Goal: Transaction & Acquisition: Purchase product/service

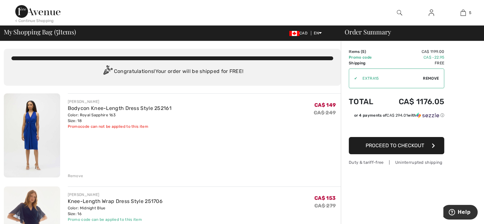
click at [76, 173] on div "Remove" at bounding box center [76, 176] width 16 height 6
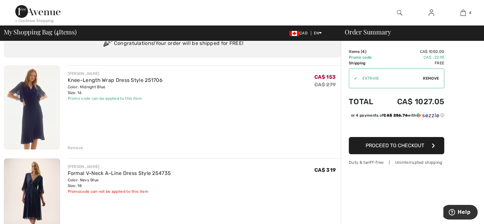
scroll to position [24, 0]
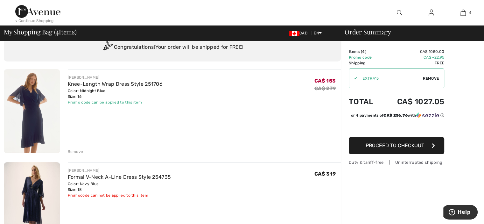
click at [75, 150] on div "Remove" at bounding box center [76, 152] width 16 height 6
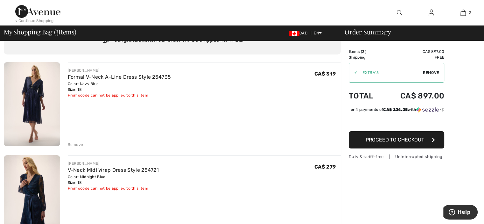
scroll to position [0, 0]
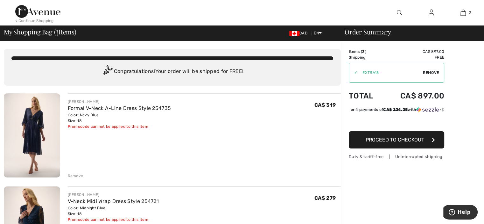
click at [389, 143] on span "Proceed to Checkout" at bounding box center [395, 140] width 59 height 6
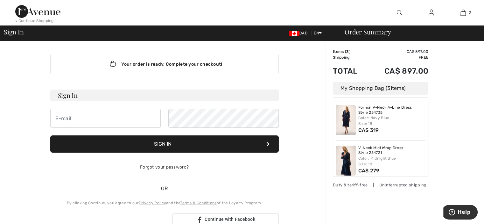
click at [482, 39] on div "Sign In CAD EN English Français Order Summary" at bounding box center [242, 32] width 484 height 15
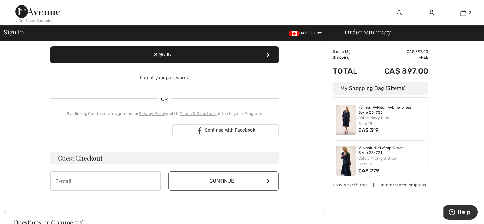
scroll to position [96, 0]
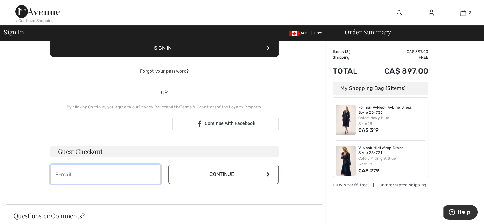
click at [62, 175] on input "email" at bounding box center [105, 174] width 110 height 19
type input "heidi0730@gmail.com"
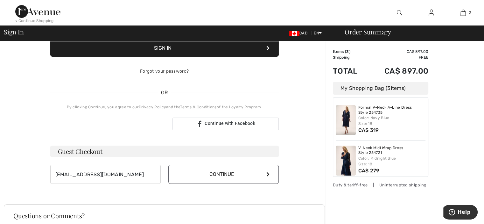
click at [193, 171] on button "Continue" at bounding box center [223, 174] width 110 height 19
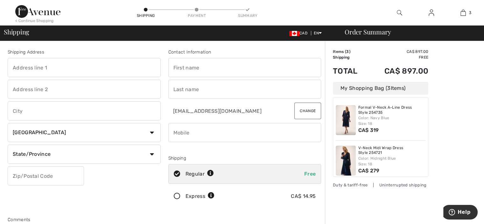
click at [29, 66] on input "text" at bounding box center [84, 67] width 153 height 19
type input "22 Maple Plains Rd"
click at [15, 113] on input "text" at bounding box center [84, 110] width 153 height 19
type input "Kinkora"
click at [49, 153] on select "State/Province Alberta British Columbia Manitoba New Brunswick Newfoundland and…" at bounding box center [84, 153] width 153 height 19
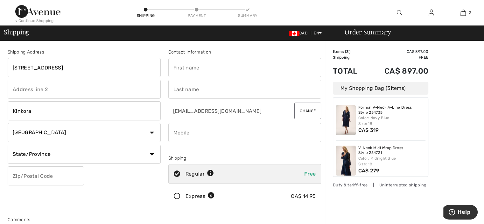
select select "PE"
click at [8, 144] on select "State/Province Alberta British Columbia Manitoba New Brunswick Newfoundland and…" at bounding box center [84, 153] width 153 height 19
click at [17, 179] on input "text" at bounding box center [46, 175] width 76 height 19
type input "C0B1N0"
click at [177, 70] on input "text" at bounding box center [244, 67] width 153 height 19
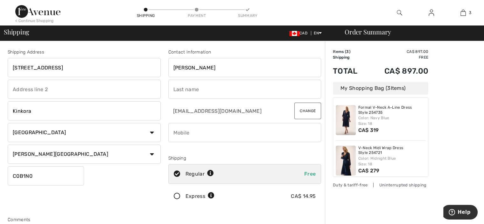
type input "Heidi"
type input "Lawless"
click at [178, 195] on icon at bounding box center [177, 196] width 17 height 7
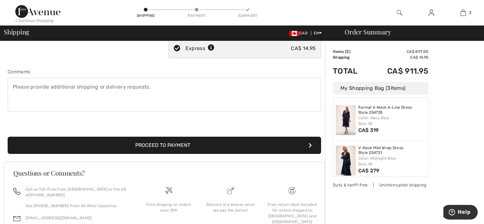
scroll to position [147, 0]
click at [167, 140] on button "Proceed to Payment" at bounding box center [164, 145] width 313 height 17
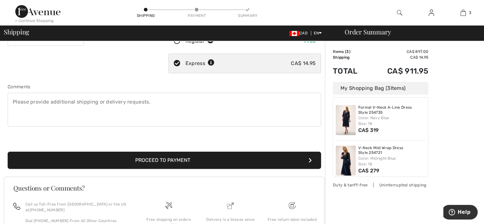
scroll to position [74, 0]
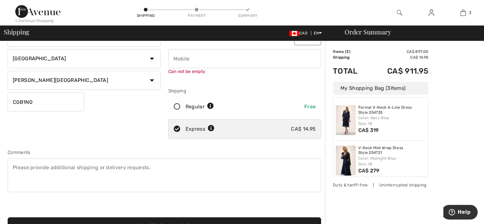
click at [179, 58] on input "phone" at bounding box center [244, 58] width 153 height 19
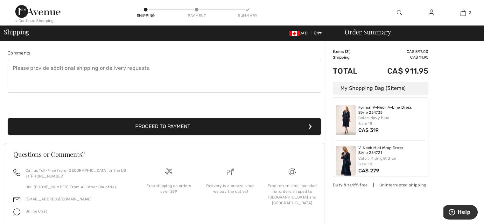
scroll to position [0, 0]
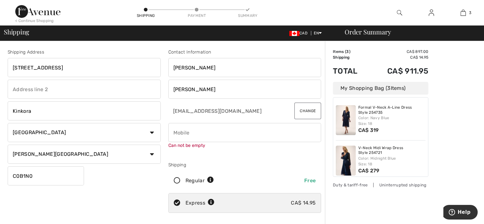
click at [179, 58] on input "Heidi" at bounding box center [244, 67] width 153 height 19
click at [173, 131] on input "phone" at bounding box center [244, 132] width 153 height 19
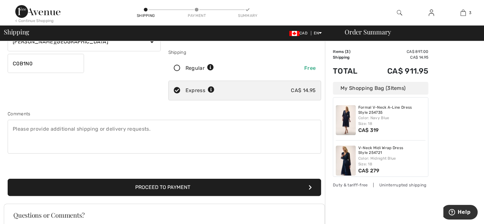
scroll to position [115, 0]
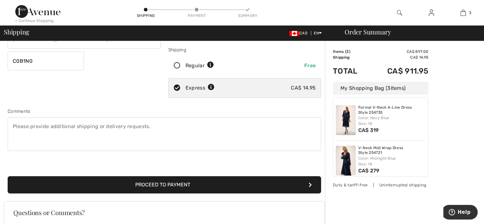
type input "9024398465"
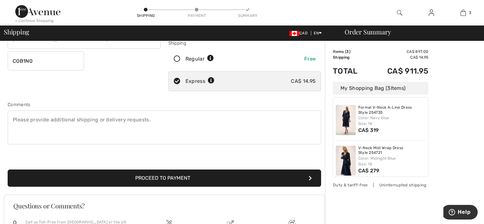
click at [178, 180] on button "Proceed to Payment" at bounding box center [164, 177] width 313 height 17
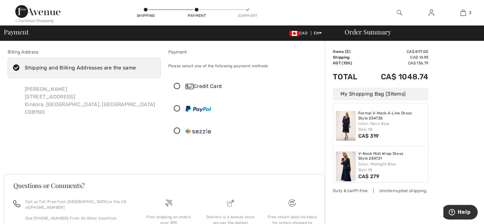
click at [193, 75] on div "Payment Please select one of the following payment methods Credit Card" at bounding box center [245, 96] width 161 height 95
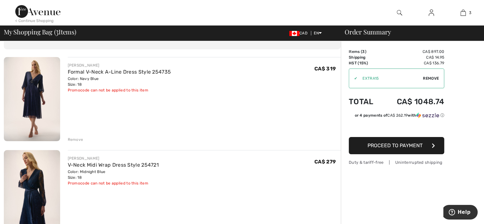
scroll to position [36, 0]
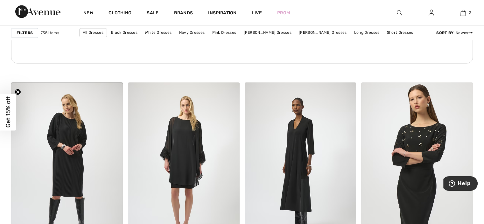
scroll to position [937, 0]
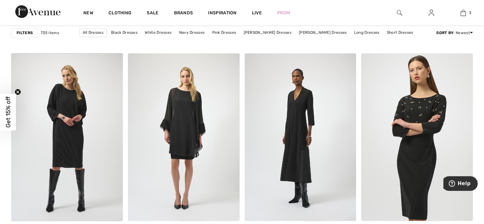
drag, startPoint x: 481, startPoint y: 70, endPoint x: 474, endPoint y: 91, distance: 22.3
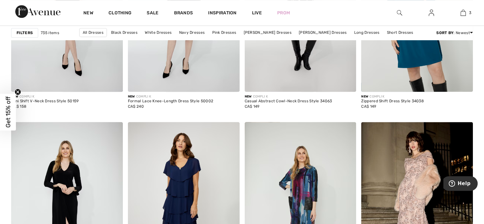
scroll to position [504, 0]
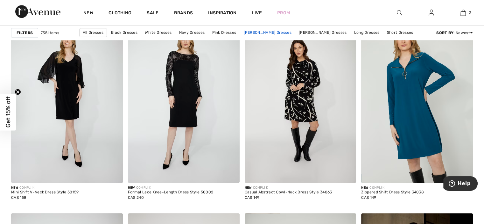
click at [279, 30] on link "[PERSON_NAME] Dresses" at bounding box center [267, 32] width 54 height 8
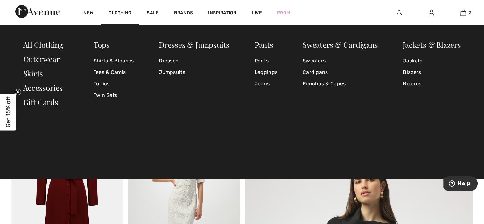
click at [399, 11] on img at bounding box center [399, 13] width 5 height 8
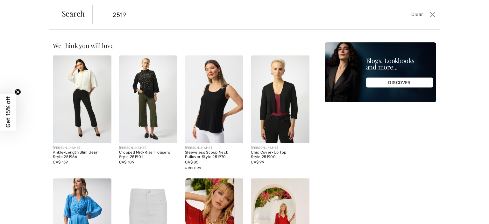
type input "2519"
click at [80, 198] on img at bounding box center [82, 222] width 58 height 88
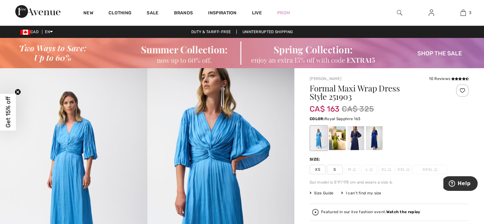
click at [375, 135] on div at bounding box center [374, 138] width 17 height 24
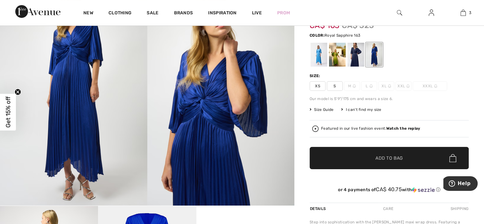
scroll to position [108, 0]
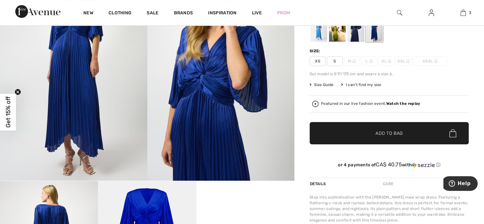
click at [319, 82] on span "Size Guide" at bounding box center [322, 85] width 24 height 6
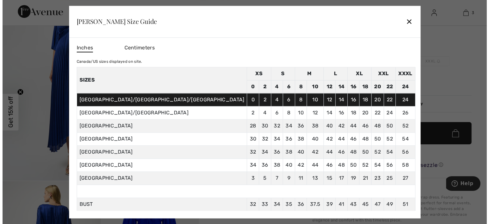
scroll to position [109, 0]
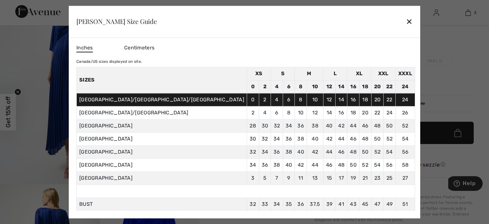
click at [406, 18] on div "✕" at bounding box center [409, 21] width 7 height 13
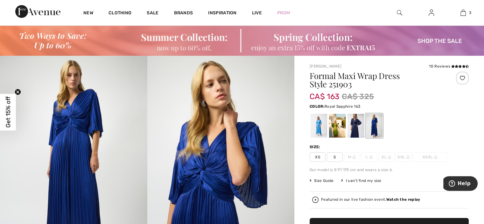
scroll to position [9, 0]
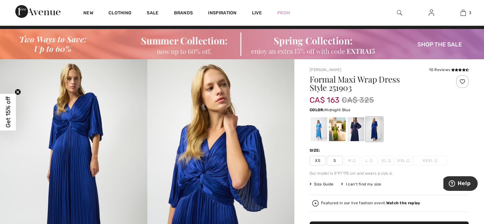
click at [356, 125] on div at bounding box center [355, 129] width 17 height 24
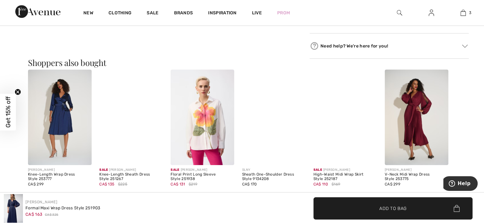
scroll to position [392, 0]
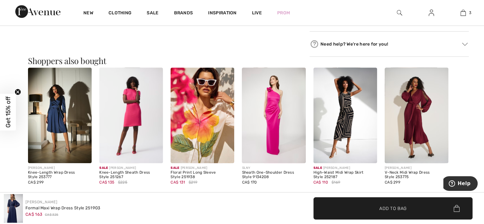
click at [421, 117] on img at bounding box center [417, 114] width 64 height 95
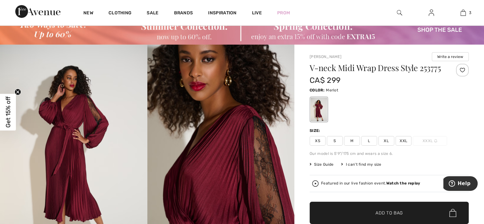
scroll to position [20, 0]
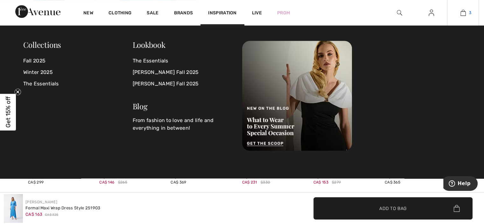
click at [464, 12] on img at bounding box center [462, 13] width 5 height 8
